Goal: Go to known website: Go to known website

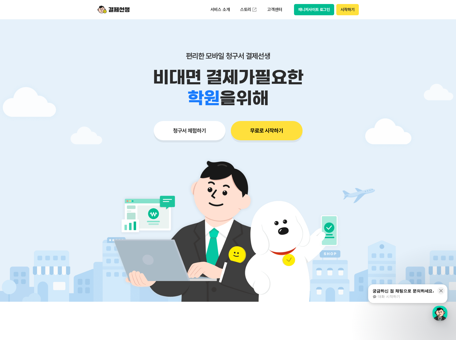
click at [311, 10] on button "매니저사이트 로그인" at bounding box center [314, 9] width 40 height 11
click at [308, 10] on button "매니저사이트 로그인" at bounding box center [314, 9] width 40 height 11
